Goal: Transaction & Acquisition: Purchase product/service

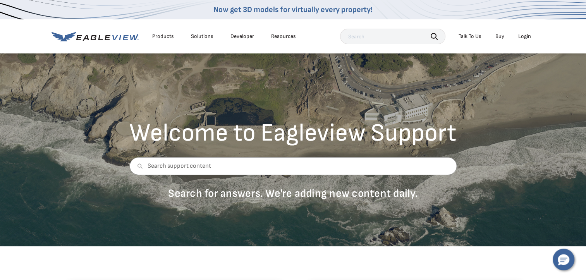
click at [527, 38] on div "Login" at bounding box center [524, 36] width 13 height 7
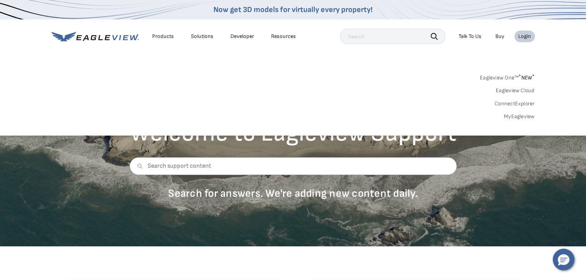
click at [527, 115] on link "MyEagleview" at bounding box center [519, 116] width 31 height 7
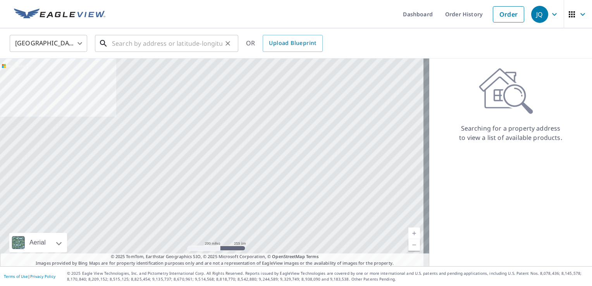
click at [142, 46] on input "text" at bounding box center [167, 44] width 110 height 22
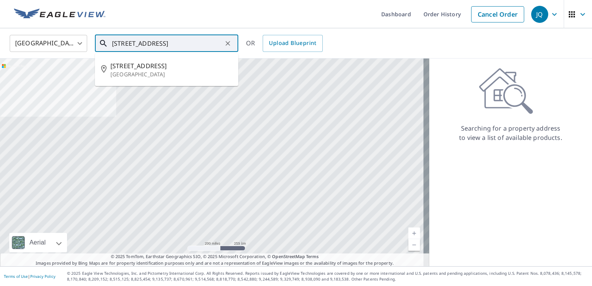
click at [155, 71] on p "[GEOGRAPHIC_DATA]" at bounding box center [171, 74] width 122 height 8
type input "[STREET_ADDRESS]"
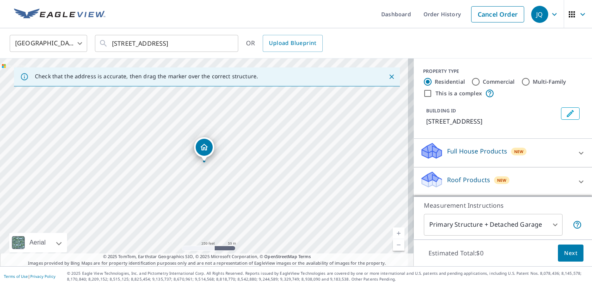
click at [554, 224] on body "JQ JQ Dashboard Order History Cancel Order JQ [GEOGRAPHIC_DATA] [GEOGRAPHIC_DAT…" at bounding box center [296, 143] width 592 height 286
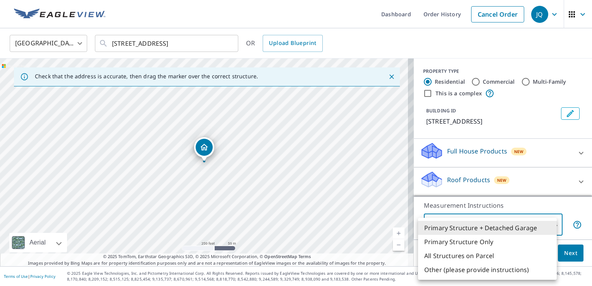
click at [574, 189] on div at bounding box center [296, 143] width 592 height 286
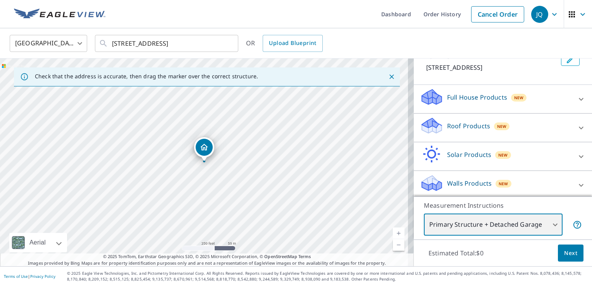
scroll to position [55, 0]
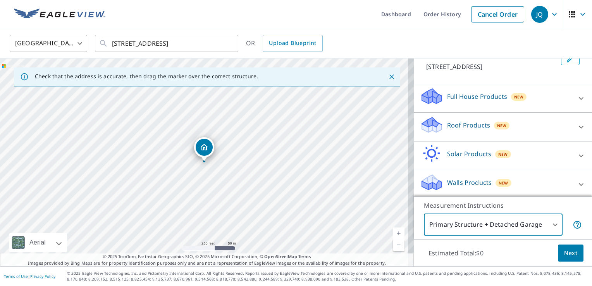
click at [576, 132] on icon at bounding box center [580, 126] width 9 height 9
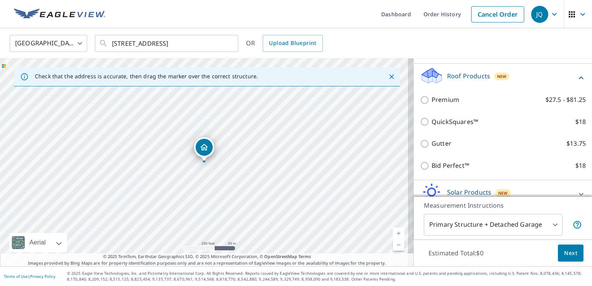
scroll to position [105, 0]
click at [420, 125] on input "QuickSquares™ $18" at bounding box center [426, 119] width 12 height 9
checkbox input "true"
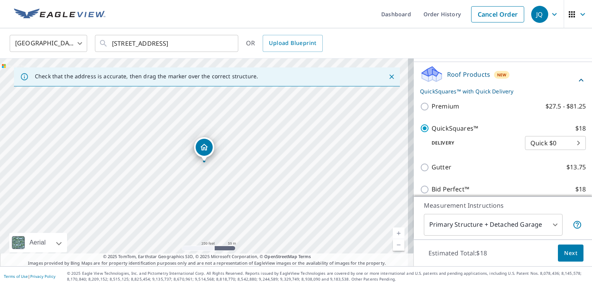
click at [569, 254] on span "Next" at bounding box center [570, 253] width 13 height 10
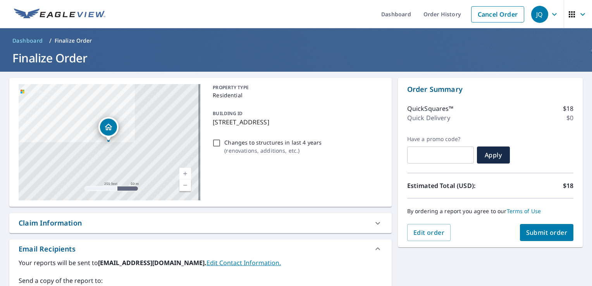
click at [554, 235] on span "Submit order" at bounding box center [546, 232] width 41 height 9
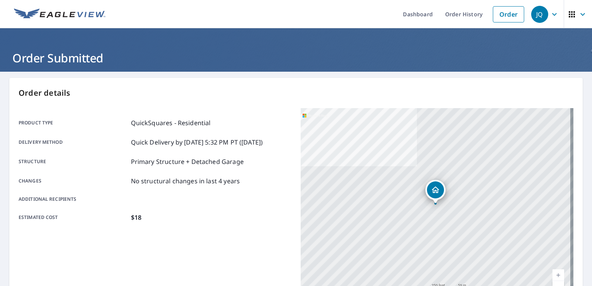
click at [213, 229] on div "Product type QuickSquares - Residential Delivery method Quick Delivery by [DATE…" at bounding box center [155, 170] width 273 height 124
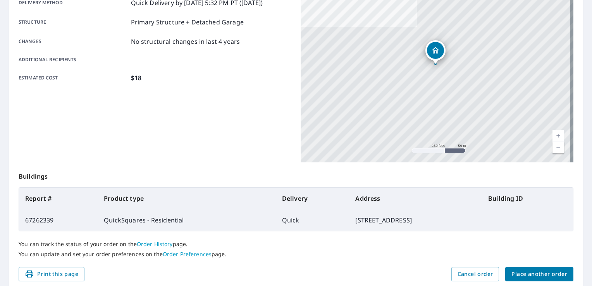
scroll to position [169, 0]
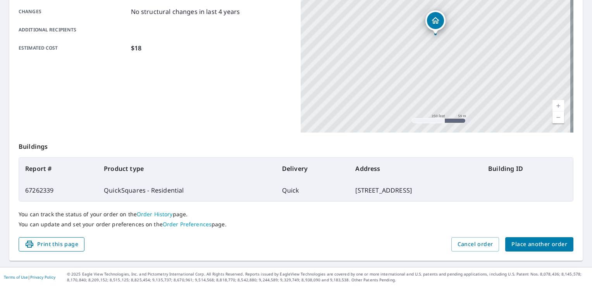
click at [55, 246] on span "Print this page" at bounding box center [51, 244] width 53 height 10
